Goal: Register for event/course

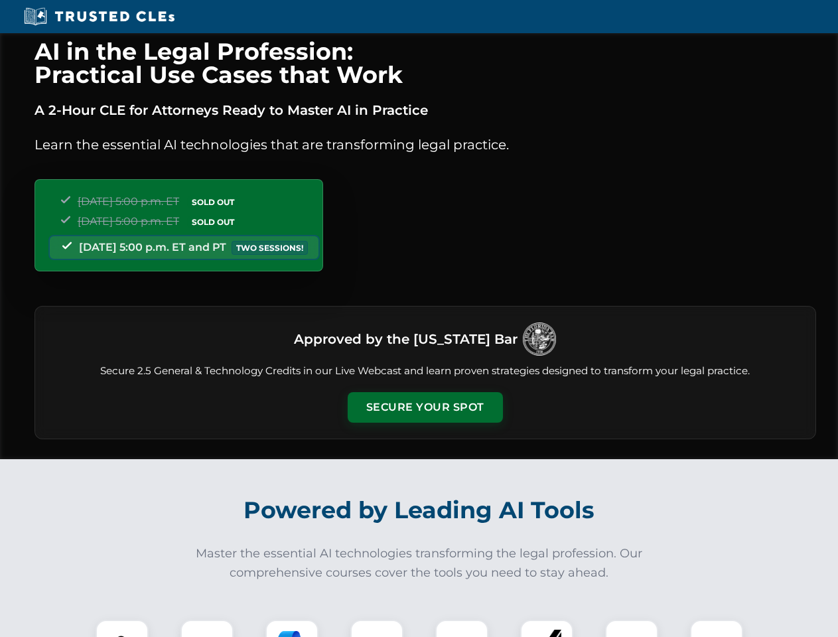
click at [425, 407] on button "Secure Your Spot" at bounding box center [425, 407] width 155 height 31
click at [122, 628] on img at bounding box center [122, 646] width 38 height 38
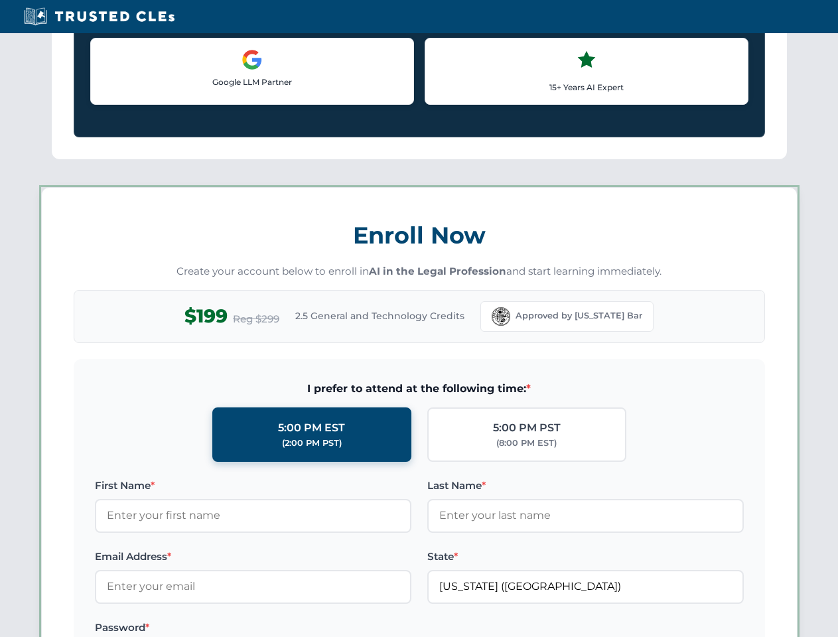
click at [292, 628] on label "Password *" at bounding box center [253, 628] width 316 height 16
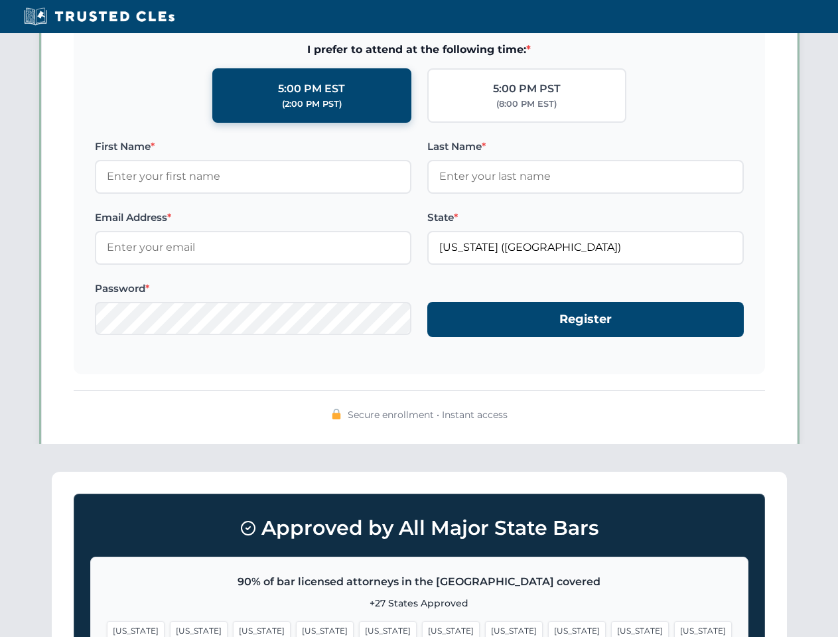
click at [611, 628] on span "[US_STATE]" at bounding box center [640, 630] width 58 height 19
